Goal: Check status: Check status

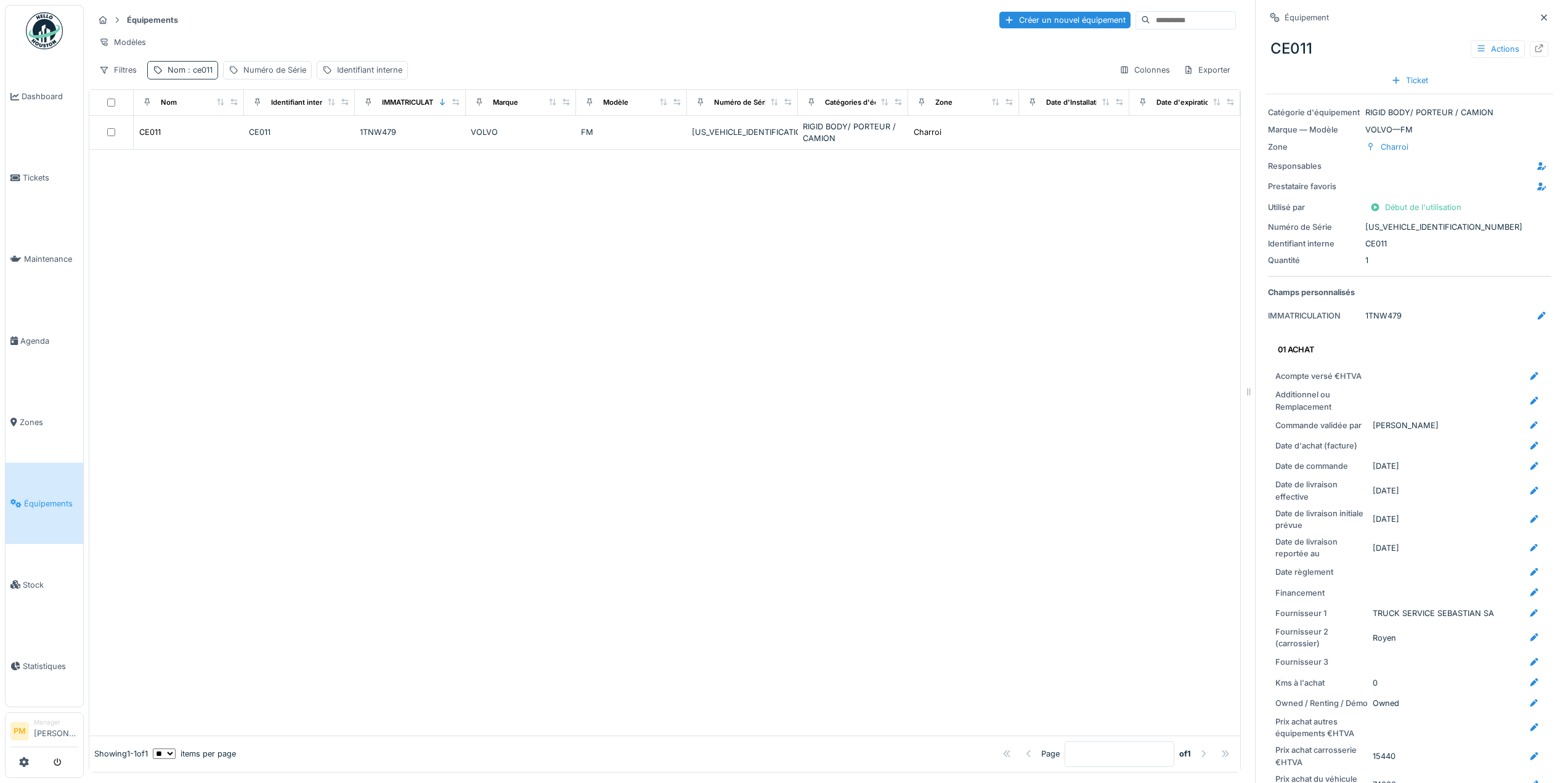
click at [197, 74] on span ": ce011" at bounding box center [198, 70] width 27 height 9
drag, startPoint x: 198, startPoint y: 139, endPoint x: 38, endPoint y: 153, distance: 160.6
click at [38, 153] on body "Dashboard Tickets Maintenance Agenda Zones Équipements Stock Statistiques PM Ma…" at bounding box center [784, 392] width 1568 height 783
type input "*****"
click at [436, 345] on div at bounding box center [665, 437] width 1151 height 597
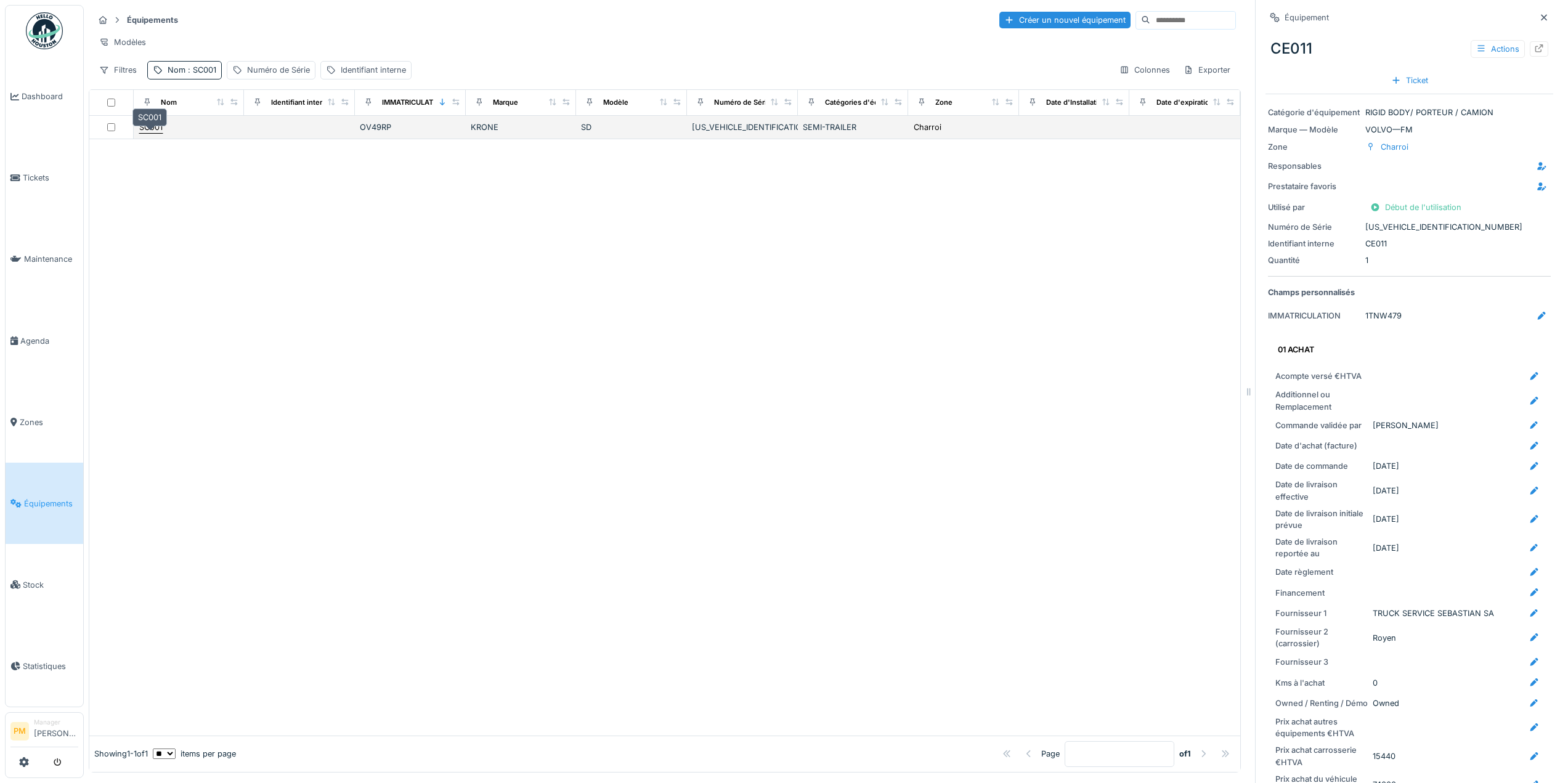
click at [153, 133] on div "SC001" at bounding box center [150, 128] width 23 height 12
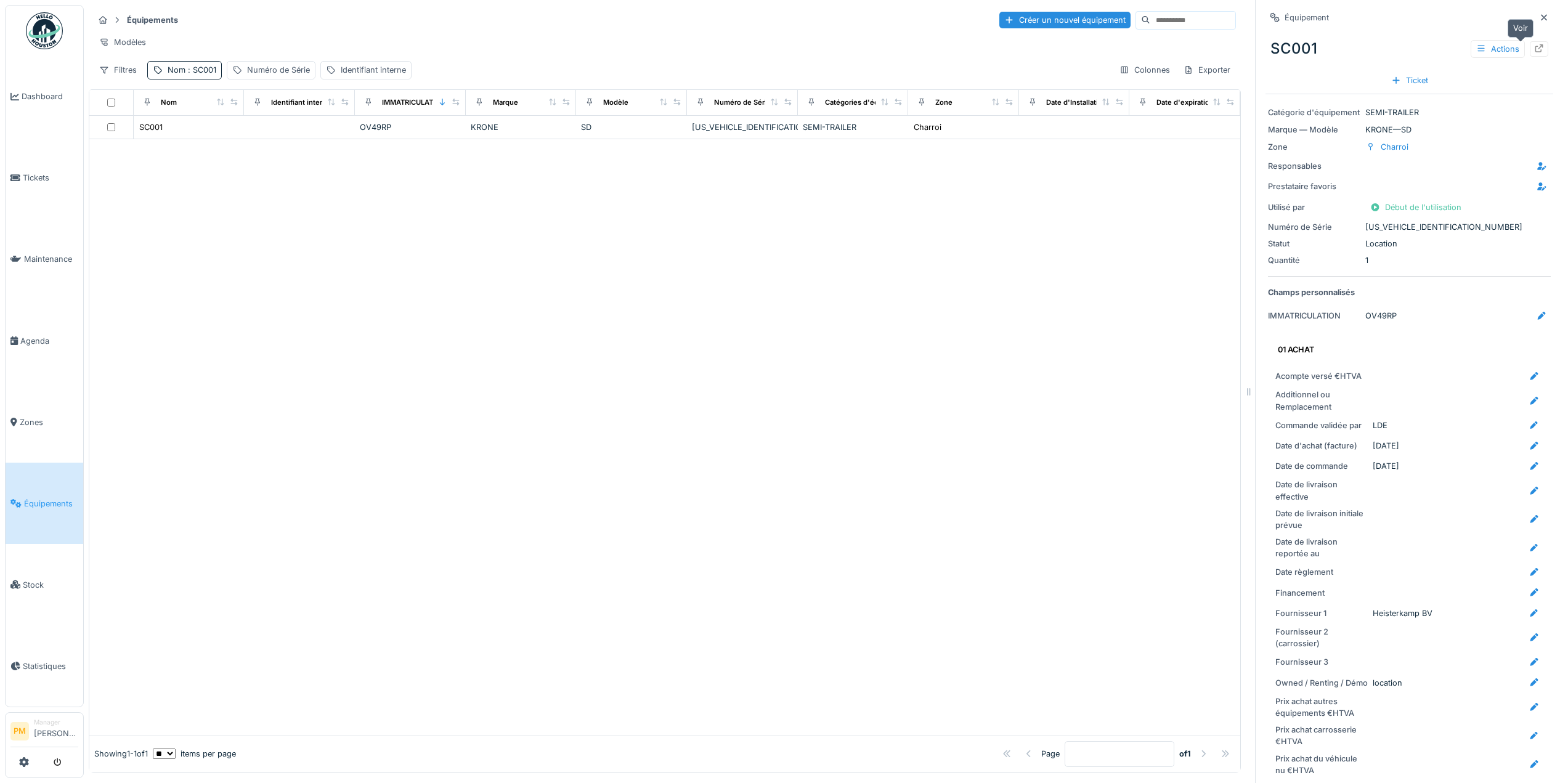
click at [1534, 47] on icon at bounding box center [1539, 47] width 9 height 8
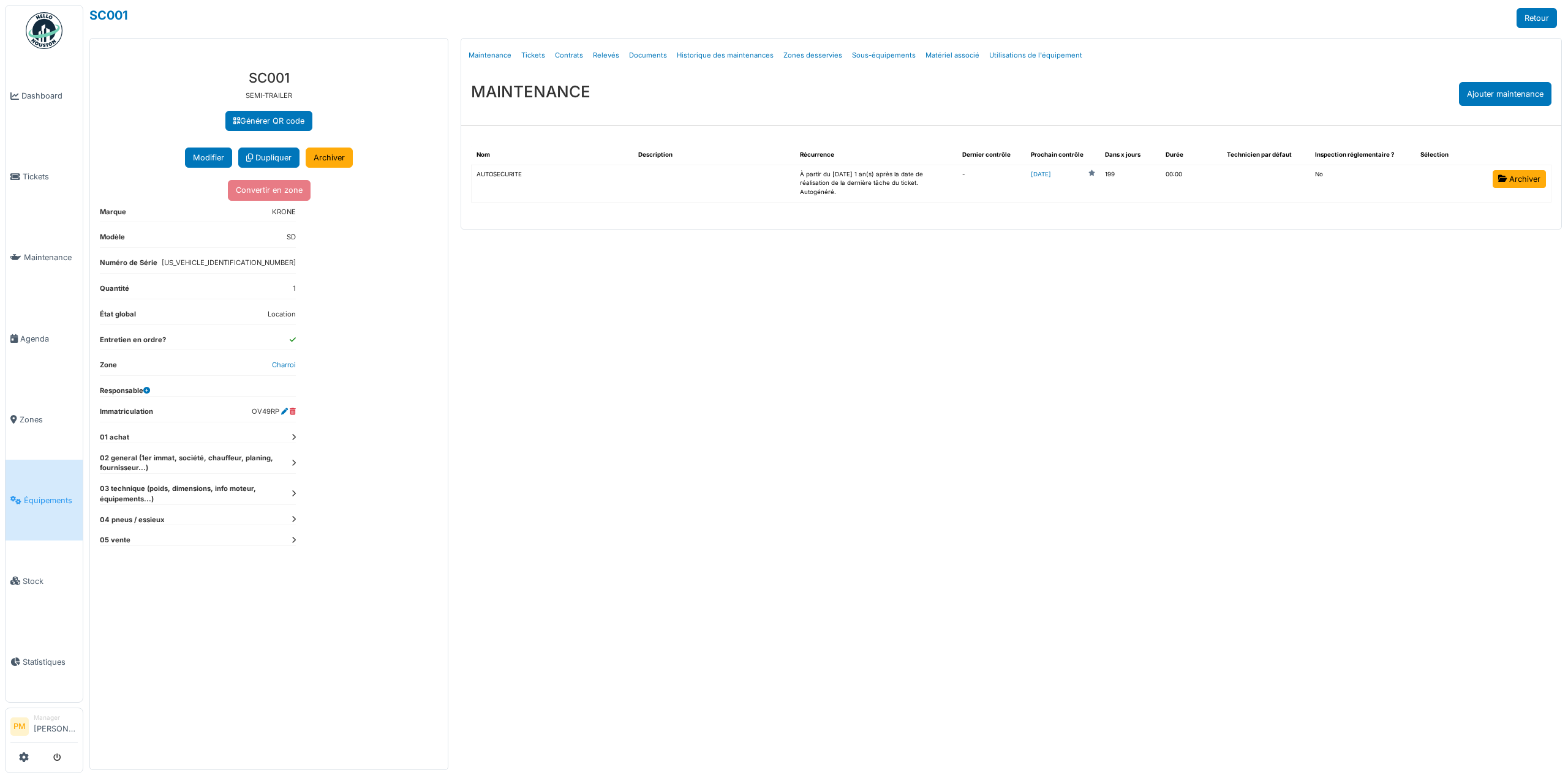
click at [503, 171] on td "AUTOSECURITE" at bounding box center [552, 183] width 162 height 38
click at [990, 165] on td "-" at bounding box center [992, 183] width 69 height 38
click at [937, 177] on td "À partir du 25/04/2026 1 an(s) après la date de réalisation de la dernière tâch…" at bounding box center [875, 183] width 162 height 38
click at [916, 175] on td "À partir du 25/04/2026 1 an(s) après la date de réalisation de la dernière tâch…" at bounding box center [875, 183] width 162 height 38
click at [538, 54] on link "Tickets" at bounding box center [532, 56] width 33 height 29
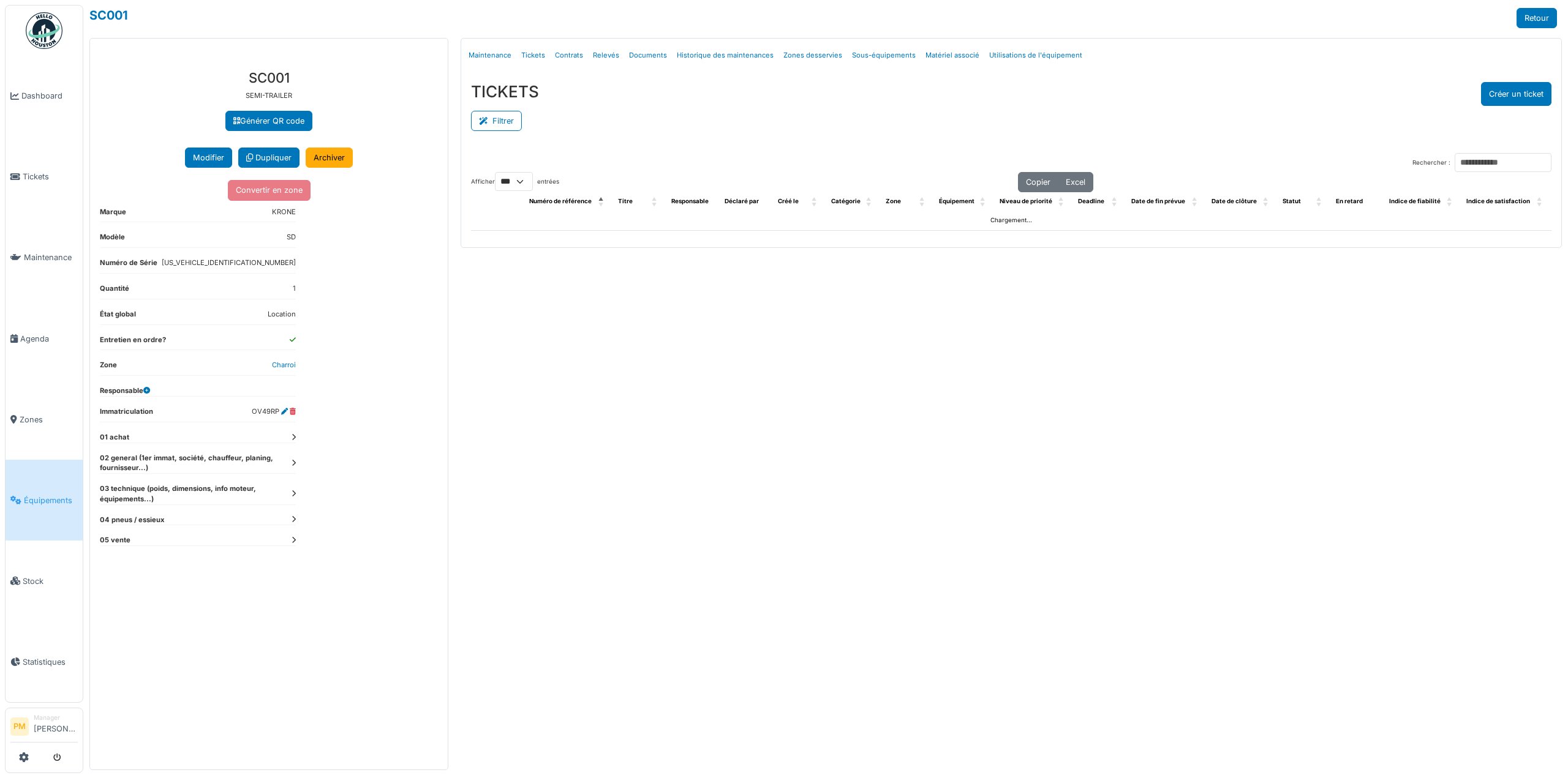
select select "***"
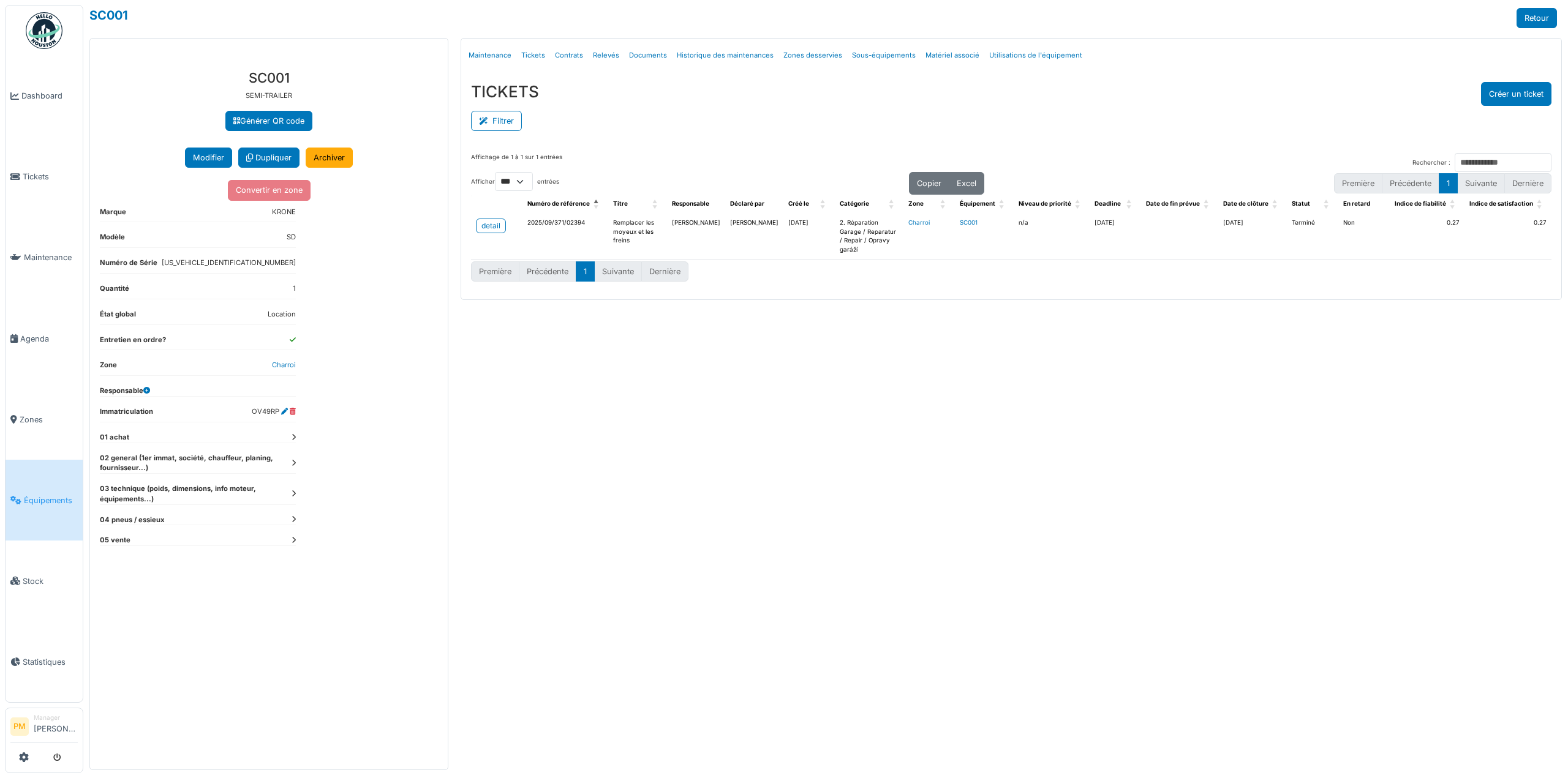
click at [475, 223] on td "detail" at bounding box center [496, 236] width 51 height 46
click at [491, 222] on div "detail" at bounding box center [491, 225] width 19 height 11
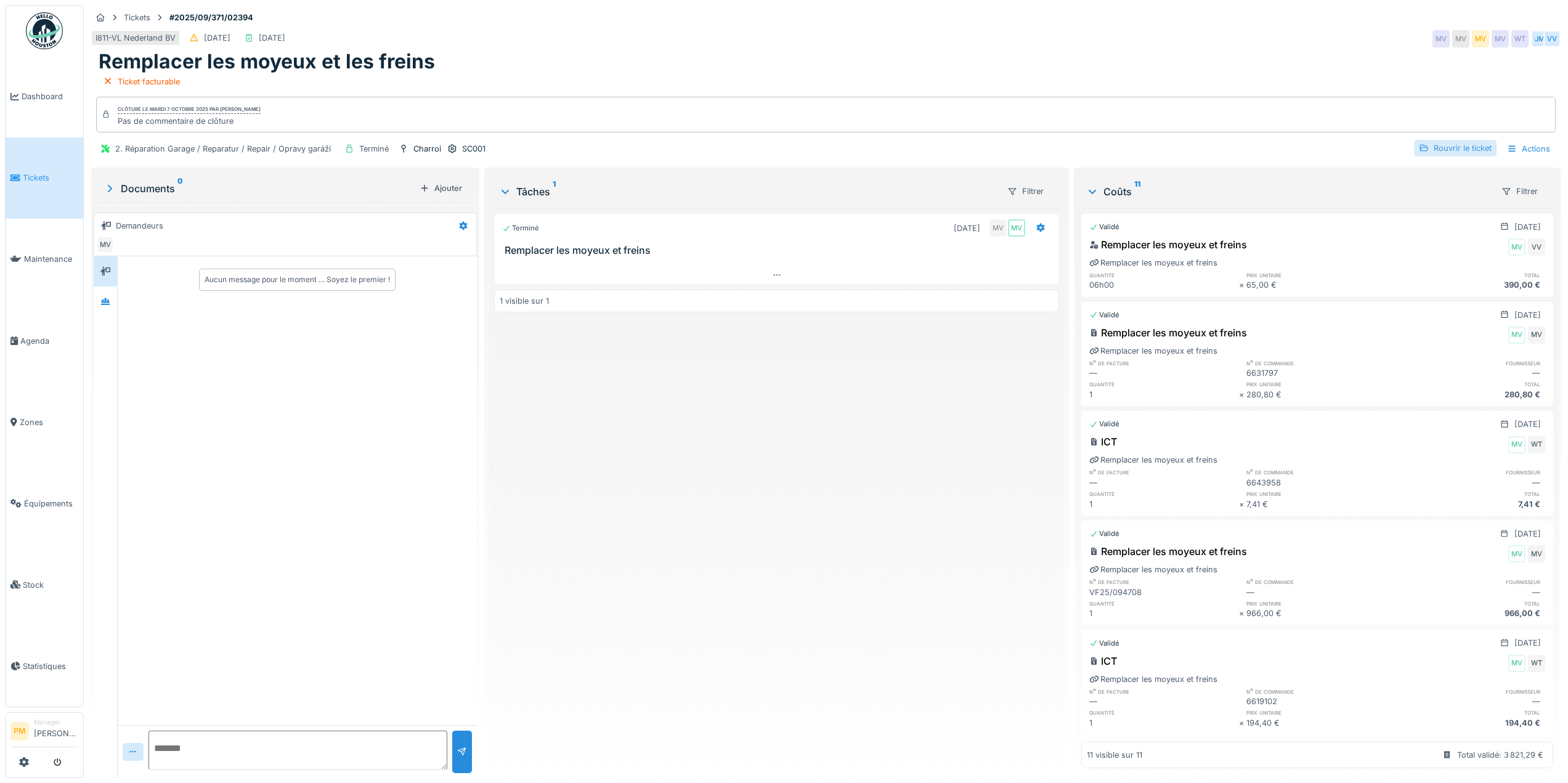
click at [1467, 150] on div "Rouvrir le ticket" at bounding box center [1456, 147] width 83 height 16
click at [1451, 147] on div "Rouvrir le ticket" at bounding box center [1456, 147] width 83 height 16
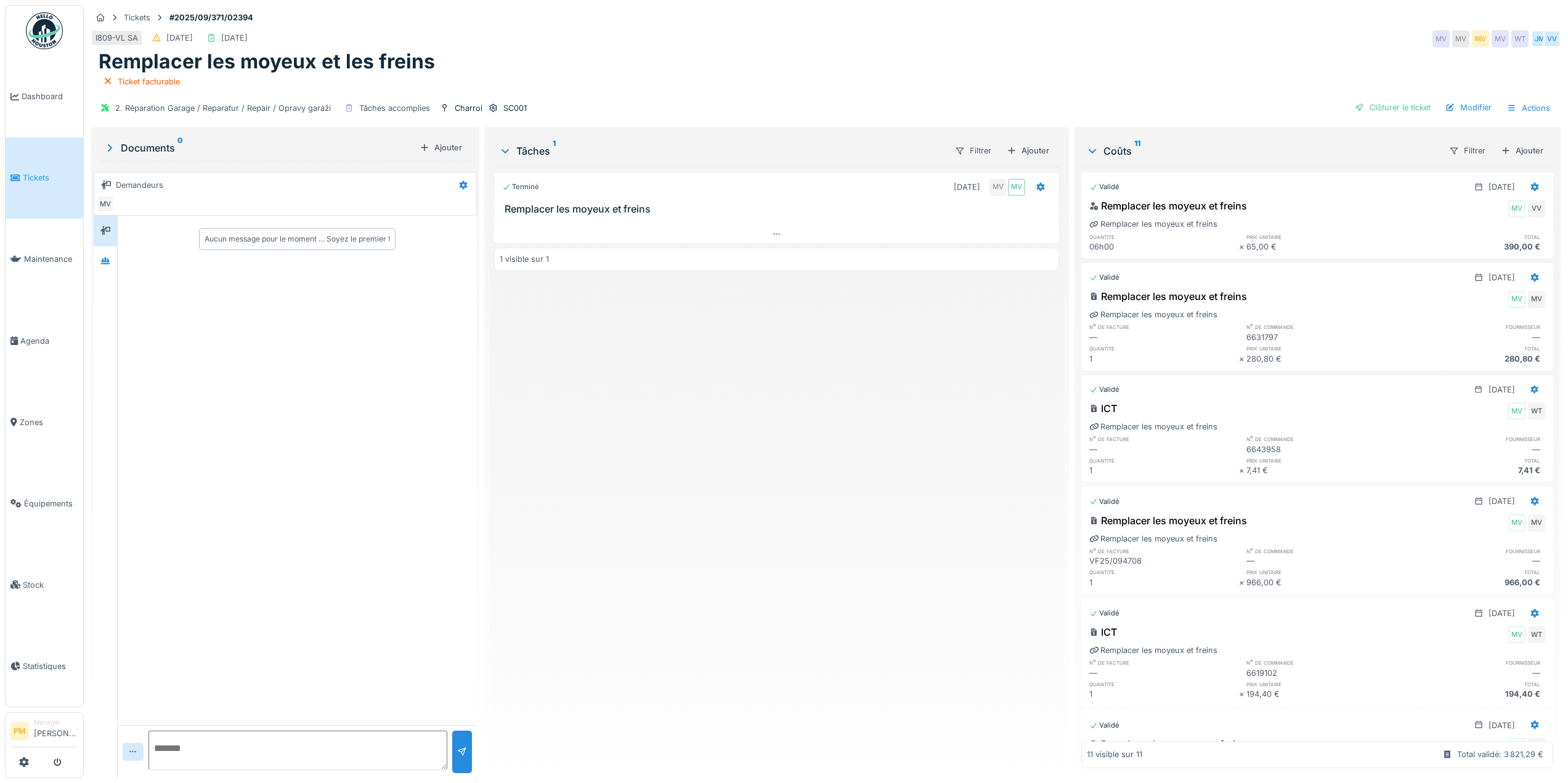
click at [784, 398] on div "Terminé [DATE] MV MV Remplacer les moyeux et freins 1 visible sur 1" at bounding box center [776, 467] width 565 height 601
click at [666, 103] on div "2. Réparation Garage / Reparatur / Repair / Opravy garáží Tâches accomplies Cha…" at bounding box center [826, 108] width 1470 height 28
click at [952, 368] on div "Terminé [DATE] MV MV Remplacer les moyeux et freins 1 visible sur 1" at bounding box center [776, 467] width 565 height 601
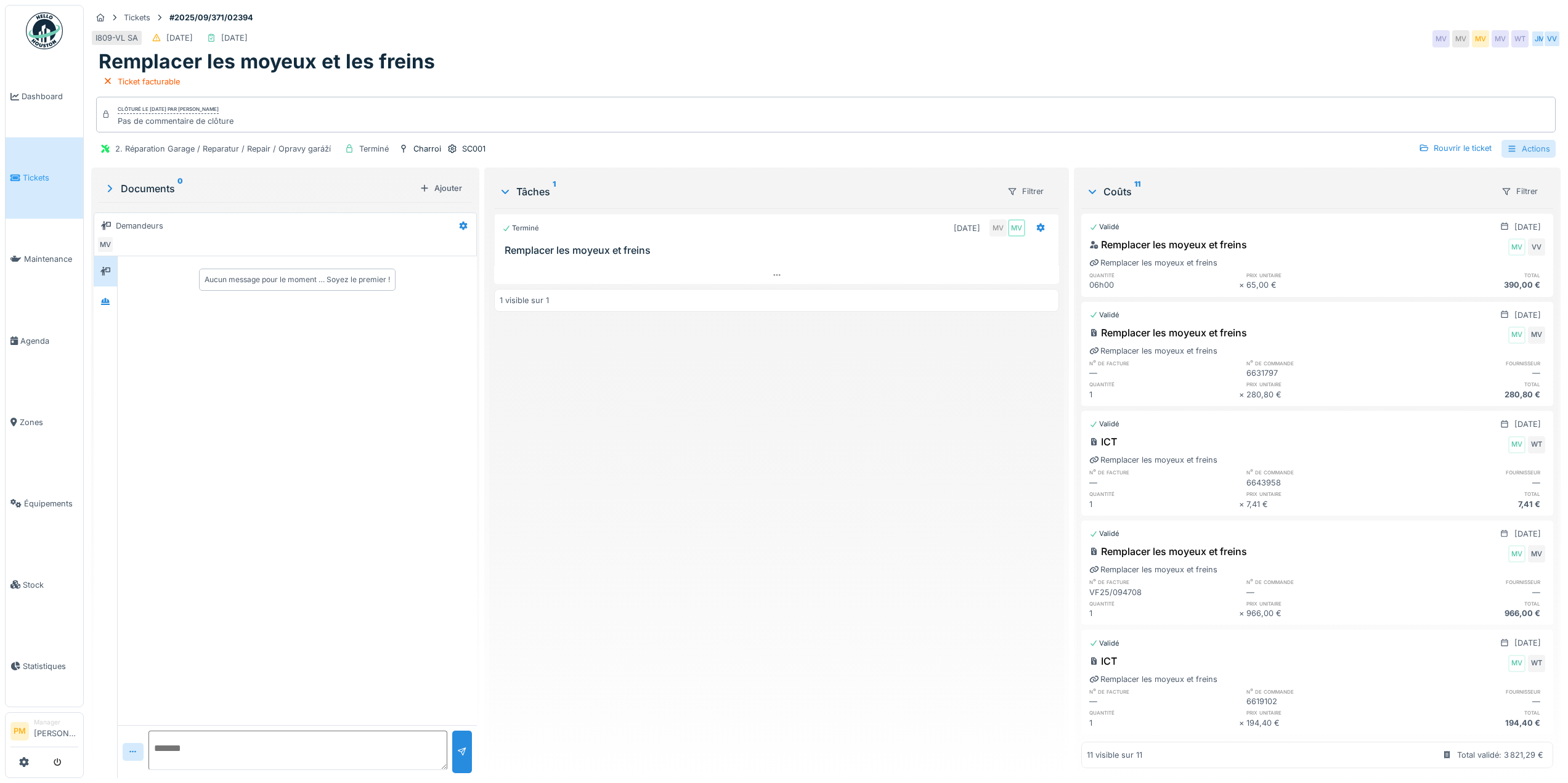
click at [1535, 147] on div "Actions" at bounding box center [1528, 148] width 54 height 18
click at [1301, 146] on div "2. Réparation Garage / Reparatur / Repair / Opravy garáží Terminé Charroi SC001…" at bounding box center [826, 148] width 1470 height 28
click at [482, 148] on div "SC001" at bounding box center [474, 149] width 23 height 12
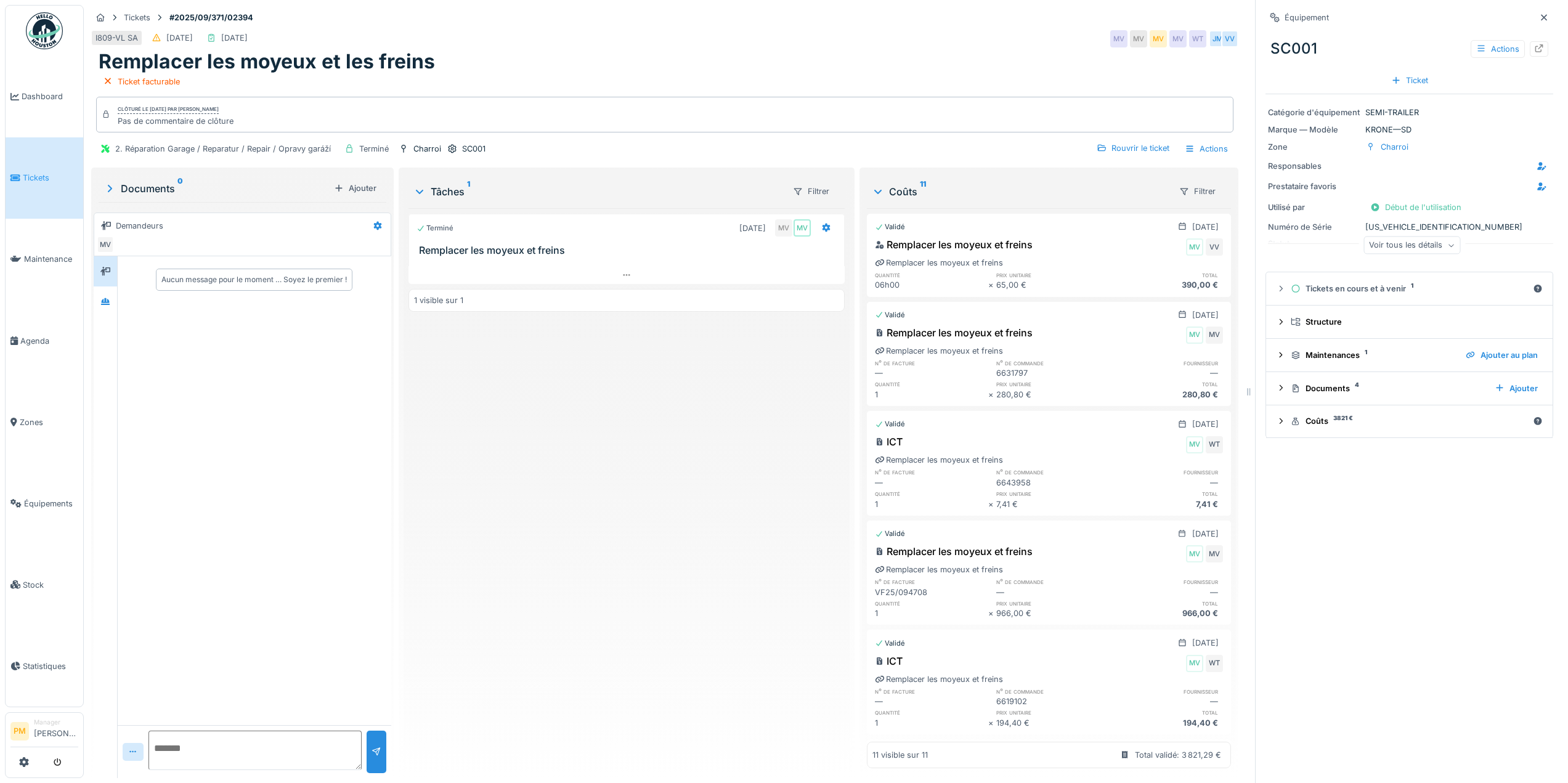
click at [1396, 242] on div "Voir tous les détails" at bounding box center [1412, 245] width 97 height 18
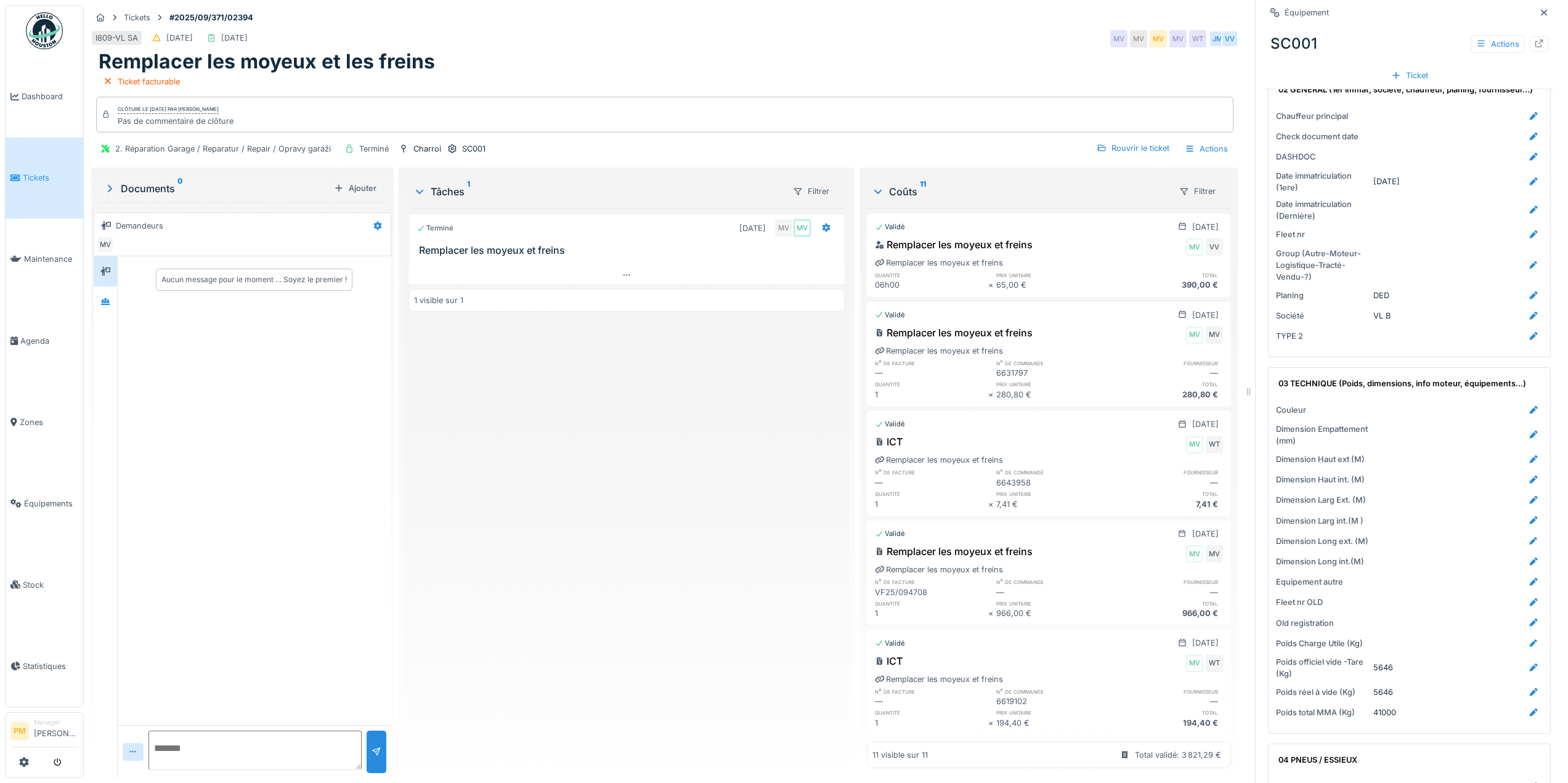
scroll to position [862, 0]
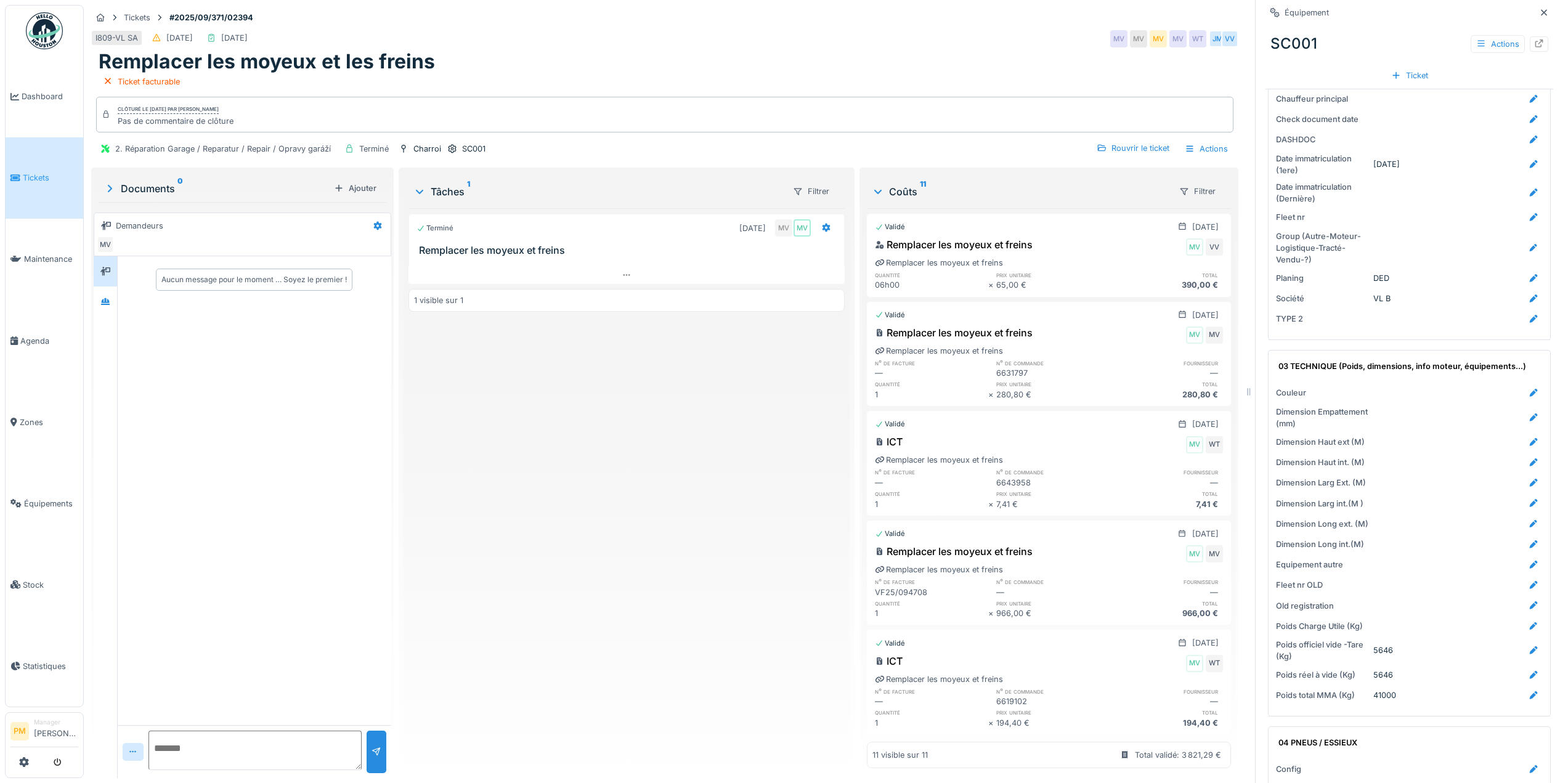
click at [509, 513] on div "Terminé [DATE] MV MV Remplacer les moyeux et freins 1 visible sur 1" at bounding box center [627, 487] width 436 height 560
